Goal: Find specific page/section: Find specific page/section

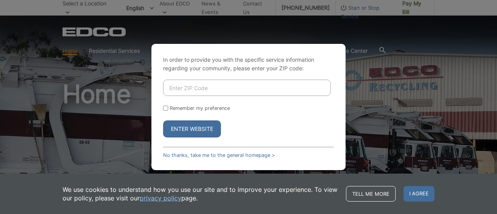
click at [209, 81] on input "Enter ZIP Code" at bounding box center [247, 88] width 168 height 16
type input "33702"
click at [186, 120] on form "33702 Remember my preference Enter Website" at bounding box center [248, 109] width 171 height 58
click at [186, 126] on button "Enter Website" at bounding box center [192, 128] width 58 height 17
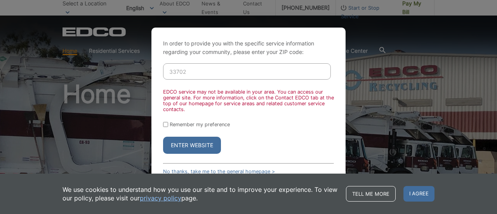
scroll to position [575, 0]
drag, startPoint x: 200, startPoint y: 69, endPoint x: 143, endPoint y: 70, distance: 57.5
click at [143, 70] on div "In order to provide you with the specific service information regarding your co…" at bounding box center [248, 107] width 497 height 214
drag, startPoint x: 469, startPoint y: 94, endPoint x: 443, endPoint y: 96, distance: 26.1
click at [468, 94] on div "In order to provide you with the specific service information regarding your co…" at bounding box center [248, 107] width 497 height 214
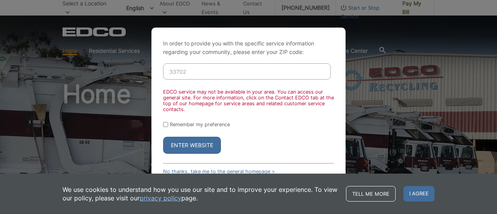
click at [345, 114] on div "In order to provide you with the specific service information regarding your co…" at bounding box center [248, 107] width 194 height 159
click at [310, 115] on form "33702 EDCO service may not be available in your area. You can access our genera…" at bounding box center [248, 108] width 171 height 90
click at [376, 191] on link "Tell me more" at bounding box center [371, 194] width 50 height 16
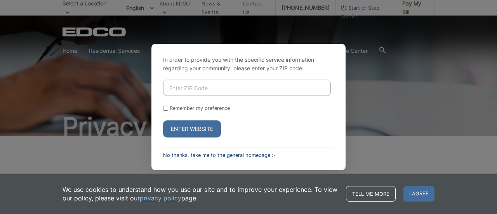
click at [177, 155] on link "No thanks, take me to the general homepage >" at bounding box center [219, 155] width 112 height 6
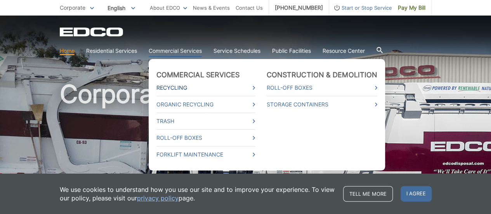
click at [180, 86] on link "Recycling" at bounding box center [206, 88] width 99 height 9
